Goal: Transaction & Acquisition: Purchase product/service

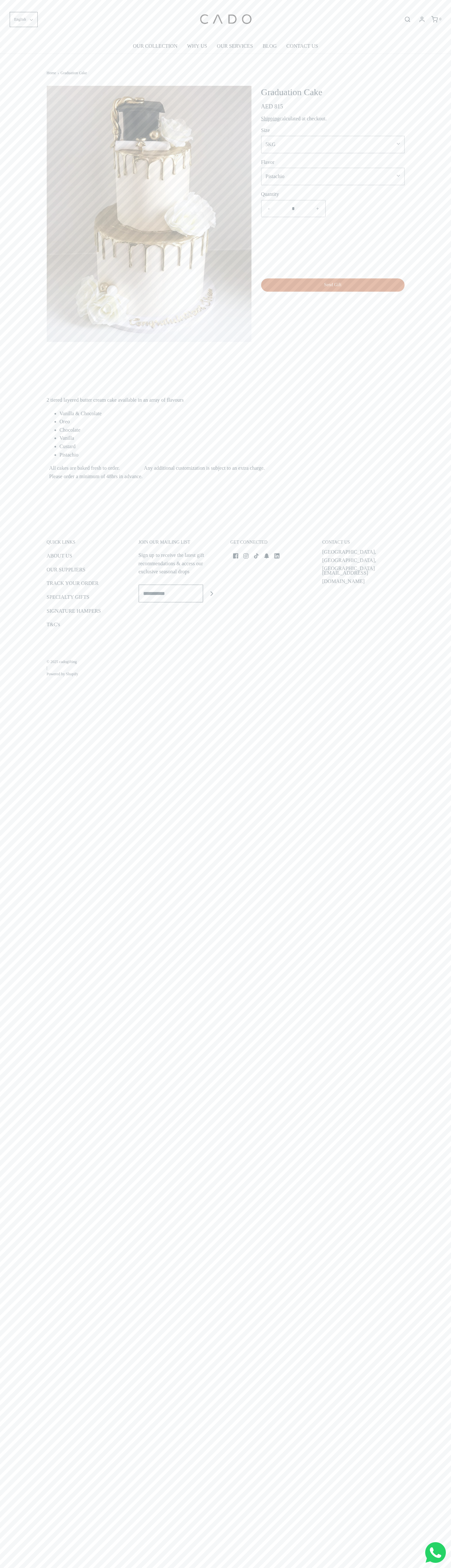
click at [304, 46] on link "CONTACT US" at bounding box center [302, 46] width 32 height 15
click at [113, 16] on form "English English العربية français ******* ******* ********" at bounding box center [75, 19] width 131 height 15
click at [444, 138] on main "Home › Graduation Cake Loading..." at bounding box center [225, 288] width 451 height 470
click at [189, 1568] on html "This store requires javascript to be enabled for some features to work correctl…" at bounding box center [225, 784] width 451 height 1568
click at [18, 1425] on div "This store requires javascript to be enabled for some features to work correctl…" at bounding box center [225, 784] width 451 height 1568
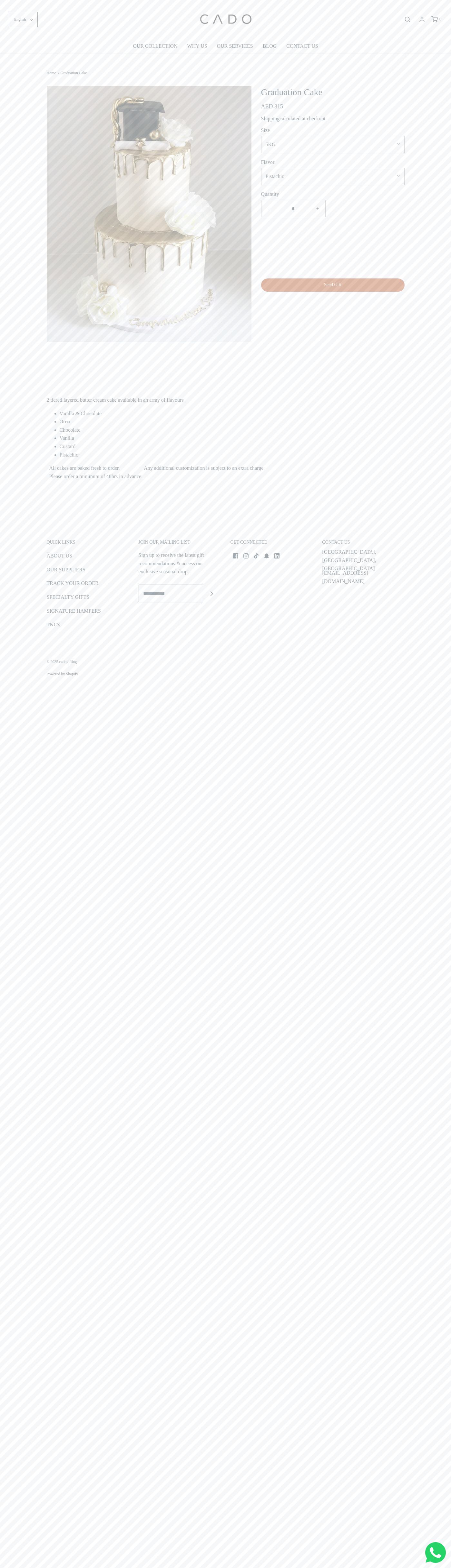
click at [272, 107] on span "Your Cart Subtotal AED 815" at bounding box center [272, 106] width 23 height 7
click at [333, 139] on button "5KG" at bounding box center [333, 144] width 144 height 18
click at [232, 422] on li "Oreo" at bounding box center [232, 422] width 345 height 9
click at [326, 2] on div "English English العربية français ******* ******* ******** 0" at bounding box center [225, 19] width 451 height 39
click at [439, 60] on main "Home › Graduation Cake Loading..." at bounding box center [225, 288] width 451 height 470
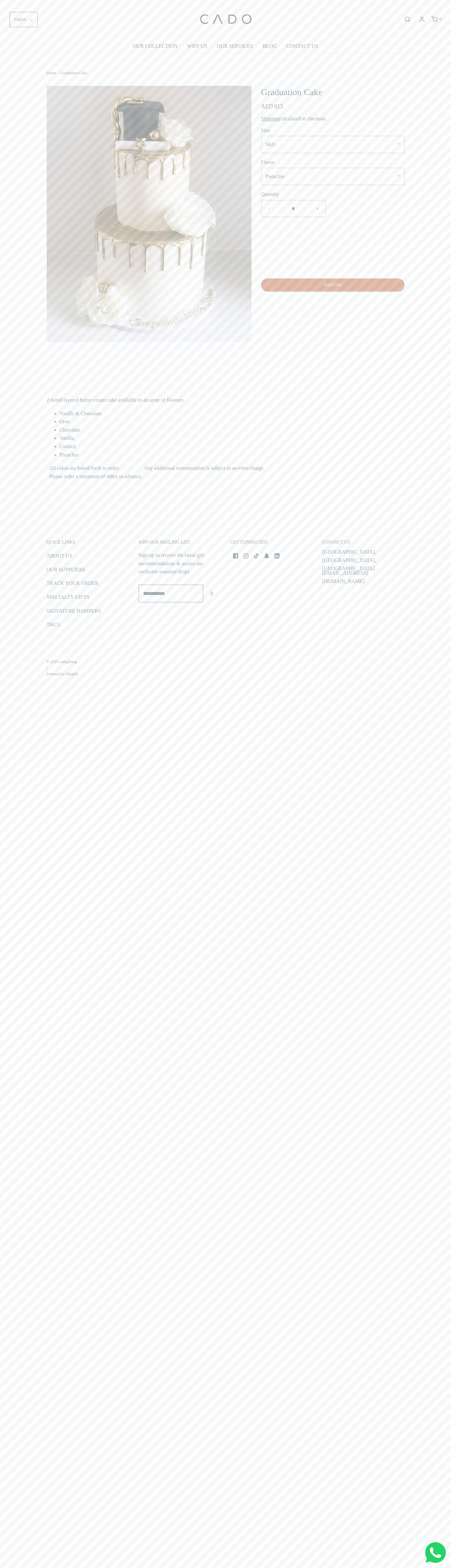
click at [320, 1568] on html "This store requires javascript to be enabled for some features to work correctl…" at bounding box center [225, 784] width 451 height 1568
click at [4, 1455] on div "This store requires javascript to be enabled for some features to work correctl…" at bounding box center [225, 784] width 451 height 1568
click at [272, 107] on span "Your Cart Subtotal AED 815" at bounding box center [272, 106] width 23 height 7
click at [333, 139] on button "5KG" at bounding box center [333, 144] width 144 height 18
click at [232, 447] on li "Custard" at bounding box center [232, 447] width 345 height 9
